Goal: Find specific page/section: Find specific page/section

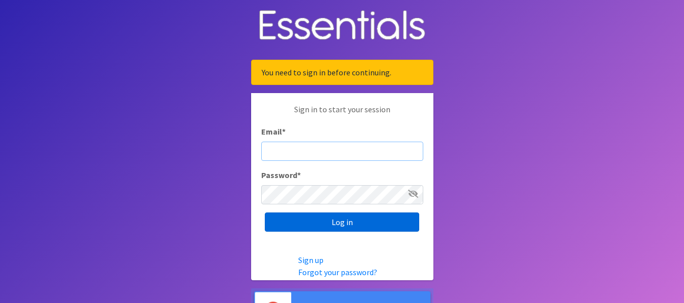
type input "[PERSON_NAME][EMAIL_ADDRESS][DOMAIN_NAME]"
click at [359, 219] on input "Log in" at bounding box center [342, 222] width 154 height 19
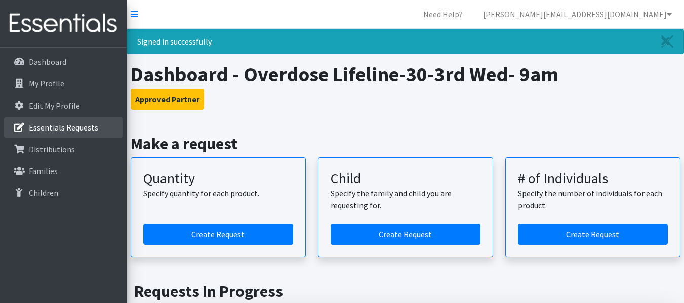
click at [80, 138] on li "Essentials Requests" at bounding box center [63, 128] width 118 height 22
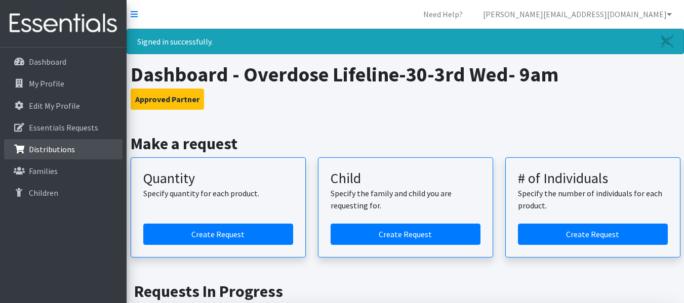
click at [66, 153] on p "Distributions" at bounding box center [52, 149] width 46 height 10
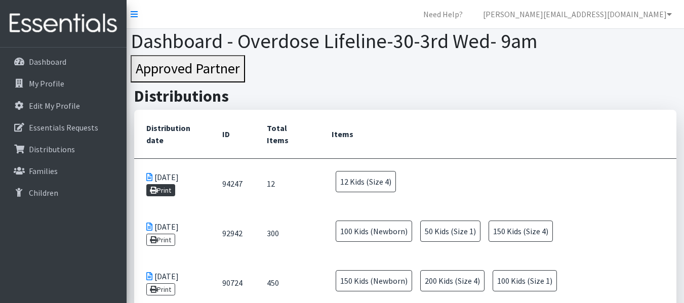
click at [155, 189] on icon at bounding box center [153, 190] width 7 height 7
